Goal: Use online tool/utility: Utilize a website feature to perform a specific function

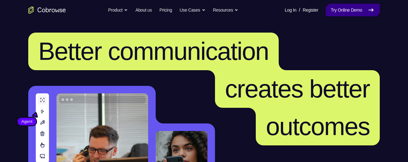
click at [356, 11] on link "Try Online Demo" at bounding box center [353, 10] width 54 height 13
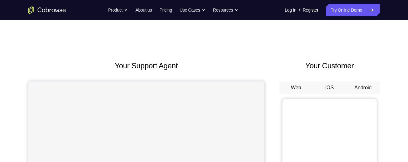
click at [362, 89] on button "Android" at bounding box center [363, 88] width 34 height 13
click at [371, 92] on button "Android" at bounding box center [363, 88] width 34 height 13
click at [371, 88] on button "Android" at bounding box center [363, 88] width 34 height 13
click at [370, 87] on button "Android" at bounding box center [363, 88] width 34 height 13
click at [364, 87] on button "Android" at bounding box center [363, 88] width 34 height 13
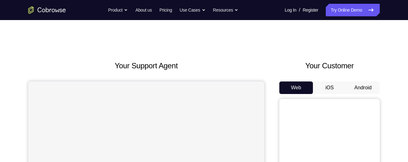
click at [364, 85] on button "Android" at bounding box center [363, 88] width 34 height 13
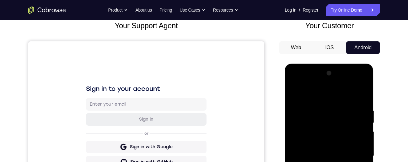
scroll to position [128, 0]
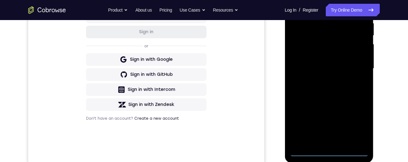
click at [328, 153] on div at bounding box center [328, 69] width 79 height 176
click at [354, 124] on div at bounding box center [328, 69] width 79 height 176
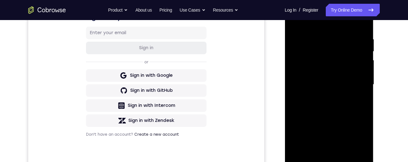
scroll to position [96, 0]
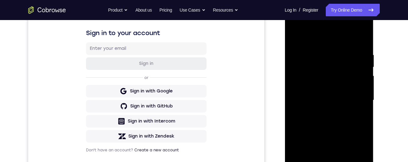
click at [308, 31] on div at bounding box center [328, 101] width 79 height 176
click at [356, 100] on div at bounding box center [328, 101] width 79 height 176
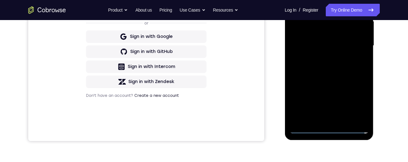
scroll to position [174, 0]
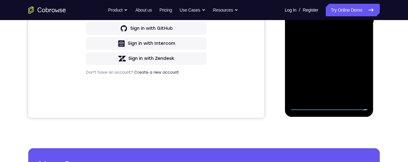
click at [324, 97] on div at bounding box center [328, 23] width 79 height 176
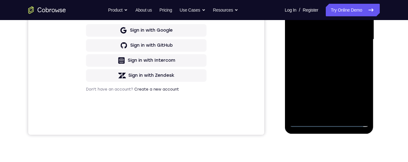
click at [352, 34] on div at bounding box center [328, 40] width 79 height 176
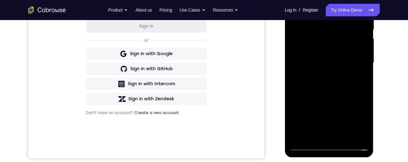
click at [339, 52] on div at bounding box center [328, 63] width 79 height 176
click at [350, 62] on div at bounding box center [328, 63] width 79 height 176
click at [354, 86] on div at bounding box center [328, 63] width 79 height 176
click at [347, 87] on div at bounding box center [328, 63] width 79 height 176
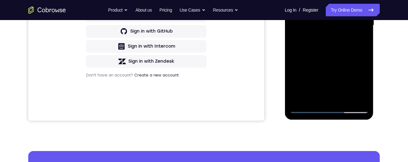
scroll to position [179, 0]
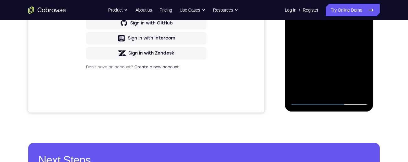
click at [345, 92] on div at bounding box center [328, 17] width 79 height 176
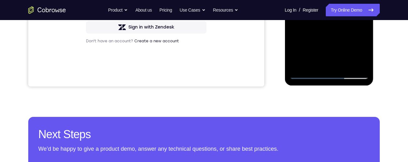
scroll to position [209, 0]
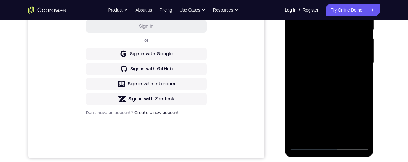
scroll to position [120, 0]
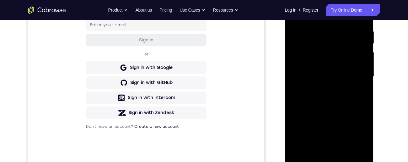
click at [337, 67] on div at bounding box center [328, 77] width 79 height 176
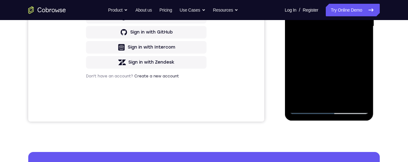
click at [315, 99] on div at bounding box center [328, 26] width 79 height 176
click at [348, 65] on div at bounding box center [328, 26] width 79 height 176
click at [359, 39] on div at bounding box center [328, 26] width 79 height 176
click at [295, 0] on div at bounding box center [328, 26] width 79 height 176
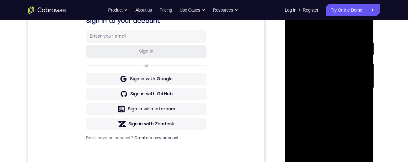
scroll to position [130, 0]
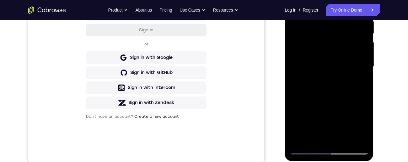
click at [314, 115] on div at bounding box center [328, 67] width 79 height 176
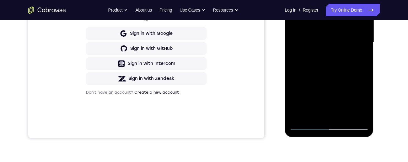
click at [359, 56] on div at bounding box center [328, 43] width 79 height 176
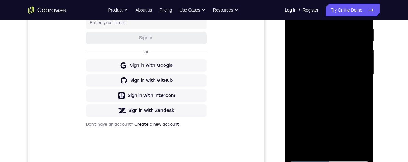
scroll to position [88, 0]
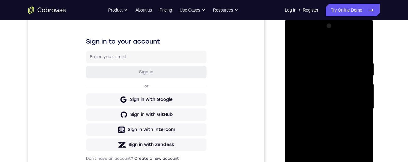
click at [295, 48] on div at bounding box center [328, 109] width 79 height 176
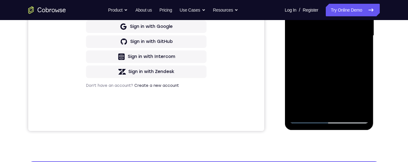
scroll to position [161, 0]
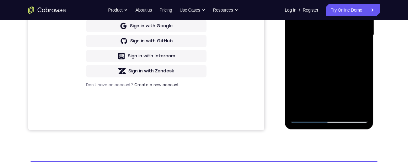
click at [352, 94] on div at bounding box center [328, 35] width 79 height 176
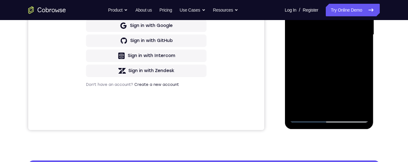
click at [360, 52] on div at bounding box center [328, 35] width 79 height 176
click at [356, 54] on div at bounding box center [328, 35] width 79 height 176
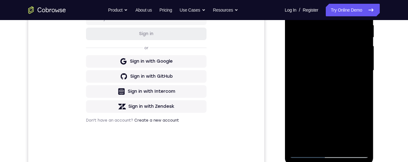
scroll to position [108, 0]
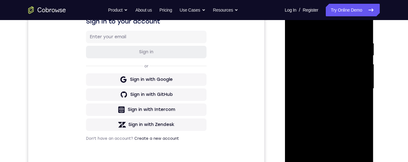
click at [294, 30] on div at bounding box center [328, 89] width 79 height 176
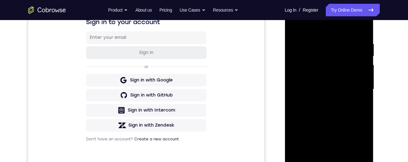
click at [299, 29] on div at bounding box center [328, 90] width 79 height 176
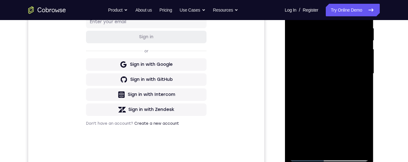
scroll to position [174, 0]
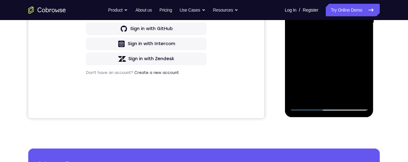
click at [303, 96] on div at bounding box center [328, 23] width 79 height 176
click at [327, 0] on div at bounding box center [328, 23] width 79 height 176
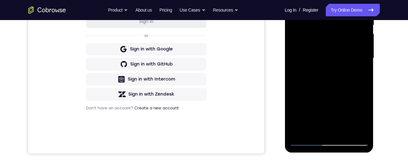
scroll to position [120, 0]
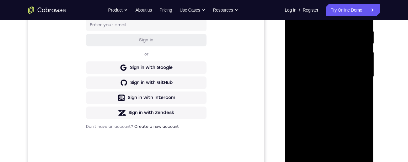
click at [366, 62] on div at bounding box center [328, 77] width 79 height 176
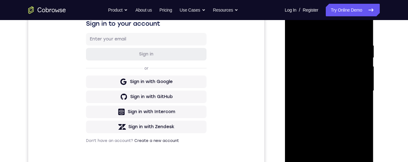
click at [365, 63] on div at bounding box center [328, 91] width 79 height 176
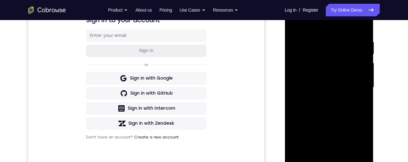
click at [364, 63] on div at bounding box center [328, 88] width 79 height 176
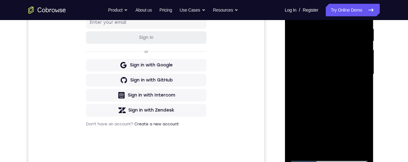
click at [363, 64] on div at bounding box center [328, 74] width 79 height 176
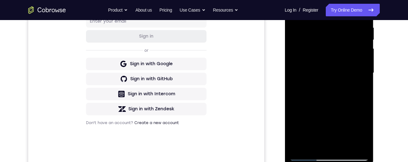
scroll to position [103, 0]
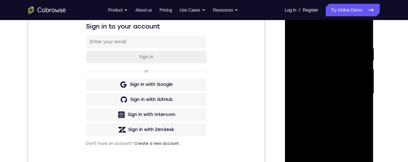
click at [365, 57] on div at bounding box center [328, 94] width 79 height 176
click at [364, 57] on div at bounding box center [328, 94] width 79 height 176
click at [364, 56] on div at bounding box center [328, 94] width 79 height 176
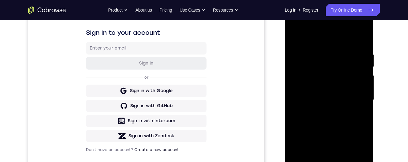
click at [361, 57] on div at bounding box center [328, 100] width 79 height 176
click at [360, 61] on div at bounding box center [328, 100] width 79 height 176
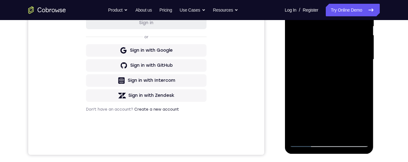
scroll to position [130, 0]
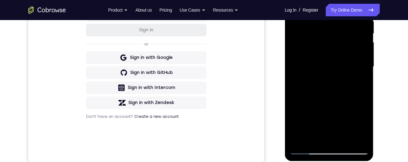
click at [361, 61] on div at bounding box center [328, 67] width 79 height 176
click at [358, 61] on div at bounding box center [328, 67] width 79 height 176
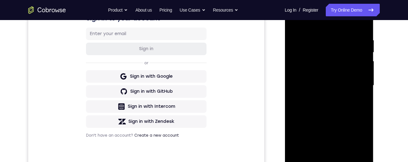
scroll to position [101, 0]
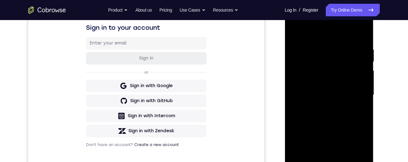
click at [360, 59] on div at bounding box center [328, 95] width 79 height 176
click at [363, 57] on div at bounding box center [328, 95] width 79 height 176
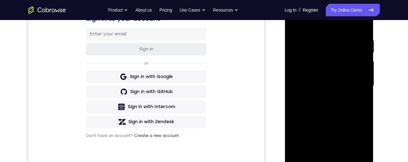
scroll to position [100, 0]
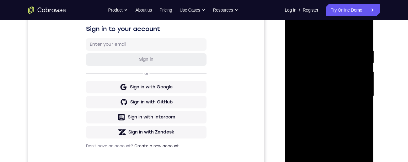
click at [358, 59] on div at bounding box center [328, 96] width 79 height 176
click at [308, 39] on div at bounding box center [328, 97] width 79 height 176
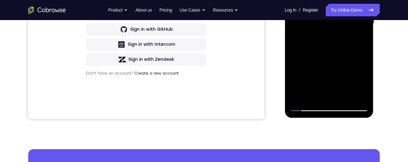
scroll to position [151, 0]
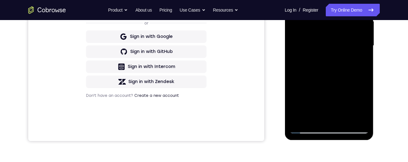
click at [360, 75] on div at bounding box center [328, 46] width 79 height 176
click at [366, 28] on div at bounding box center [328, 46] width 79 height 176
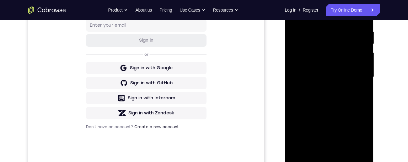
scroll to position [111, 0]
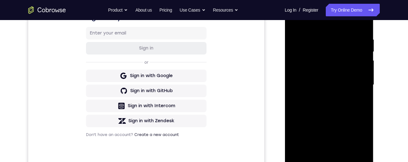
click at [365, 66] on div at bounding box center [328, 85] width 79 height 176
click at [365, 67] on div at bounding box center [328, 85] width 79 height 176
click at [365, 66] on div at bounding box center [328, 85] width 79 height 176
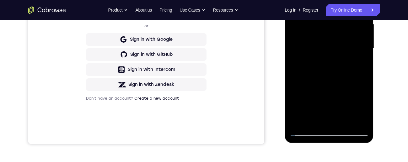
scroll to position [159, 0]
